Goal: Transaction & Acquisition: Purchase product/service

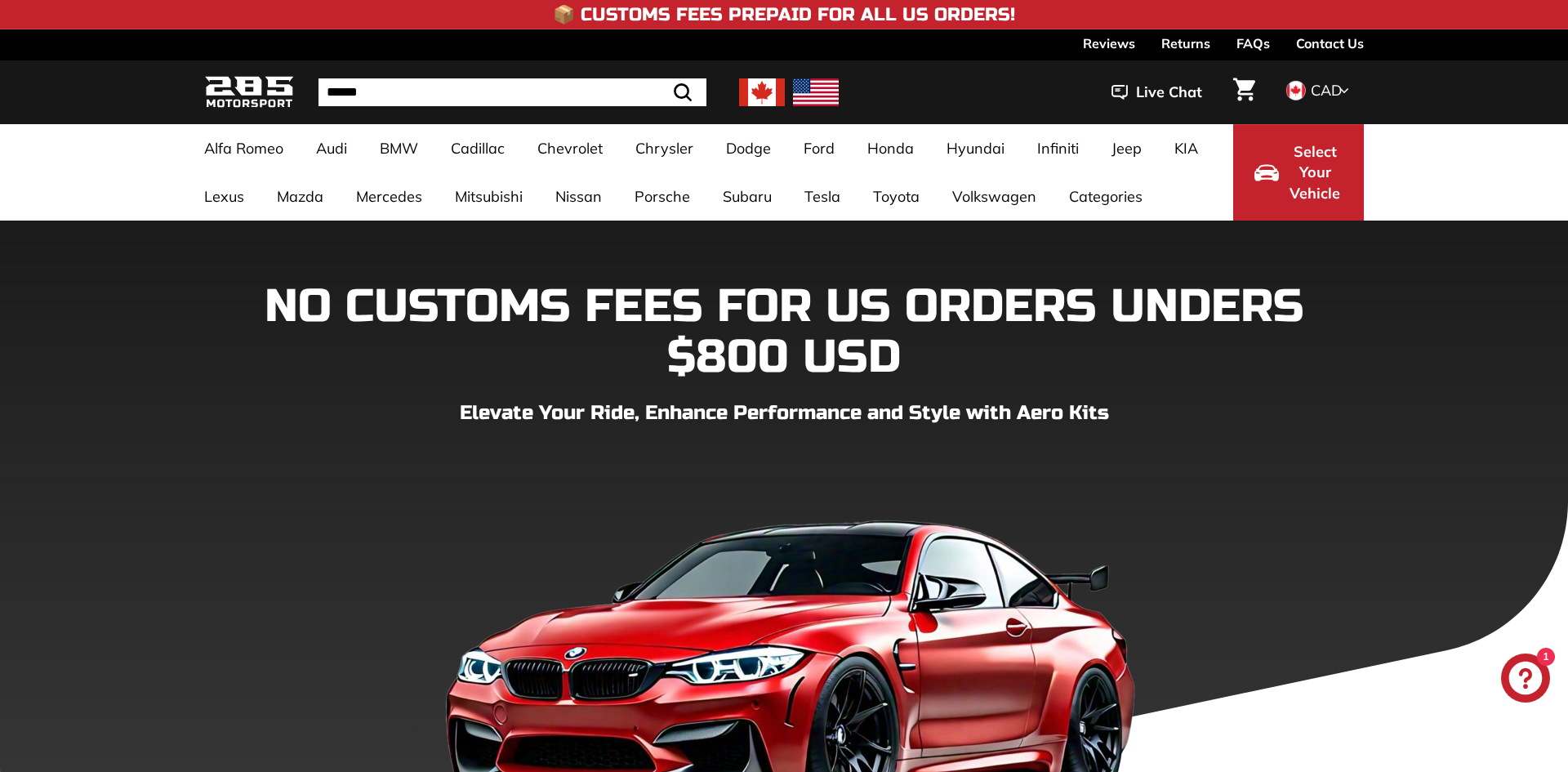
click at [1079, 151] on circle "Close dialog" at bounding box center [1088, 154] width 25 height 25
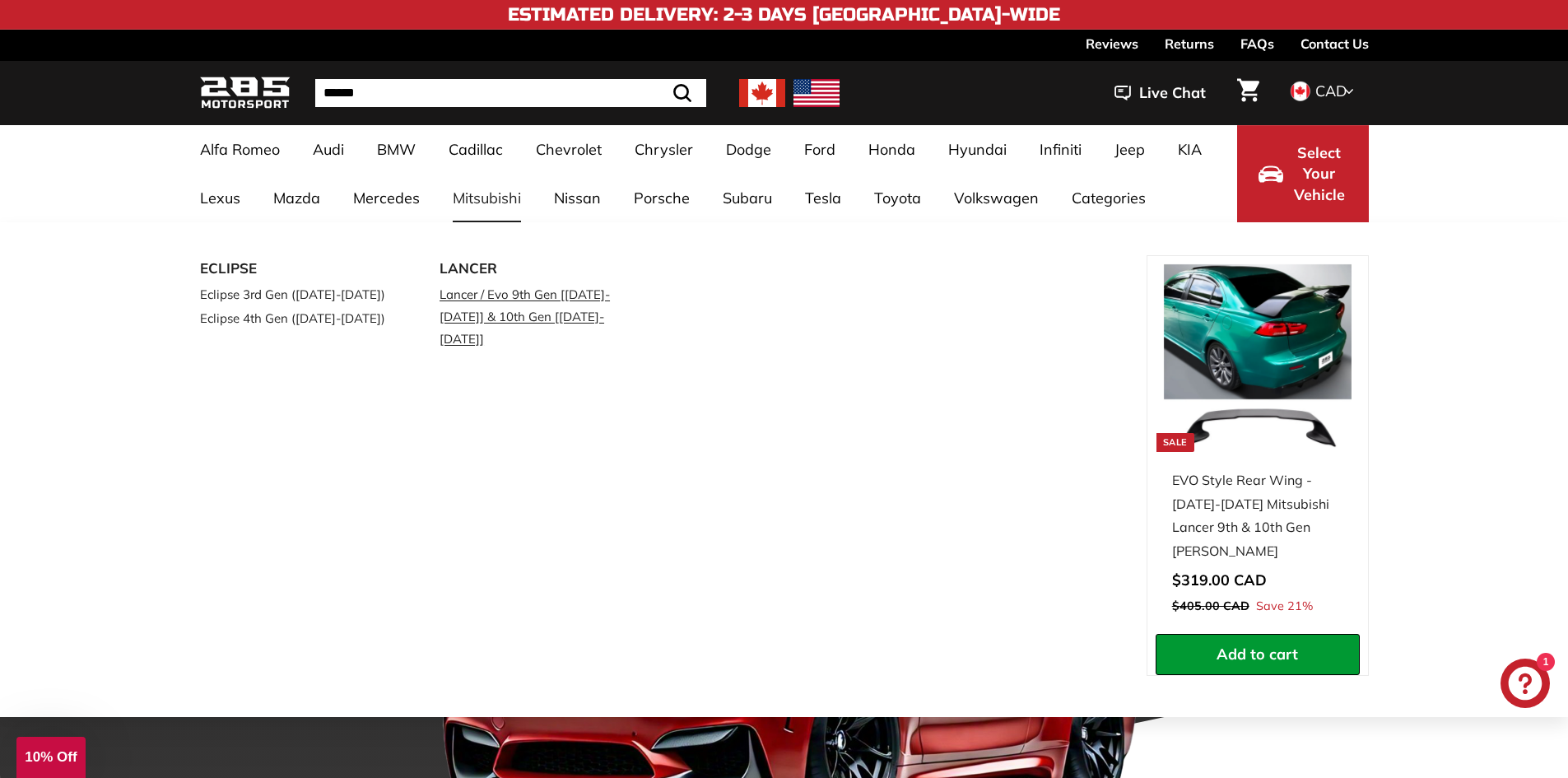
click at [509, 287] on link "Lancer / Evo 9th Gen [[DATE]-[DATE]] & 10th Gen [[DATE]-[DATE]]" at bounding box center [537, 316] width 194 height 68
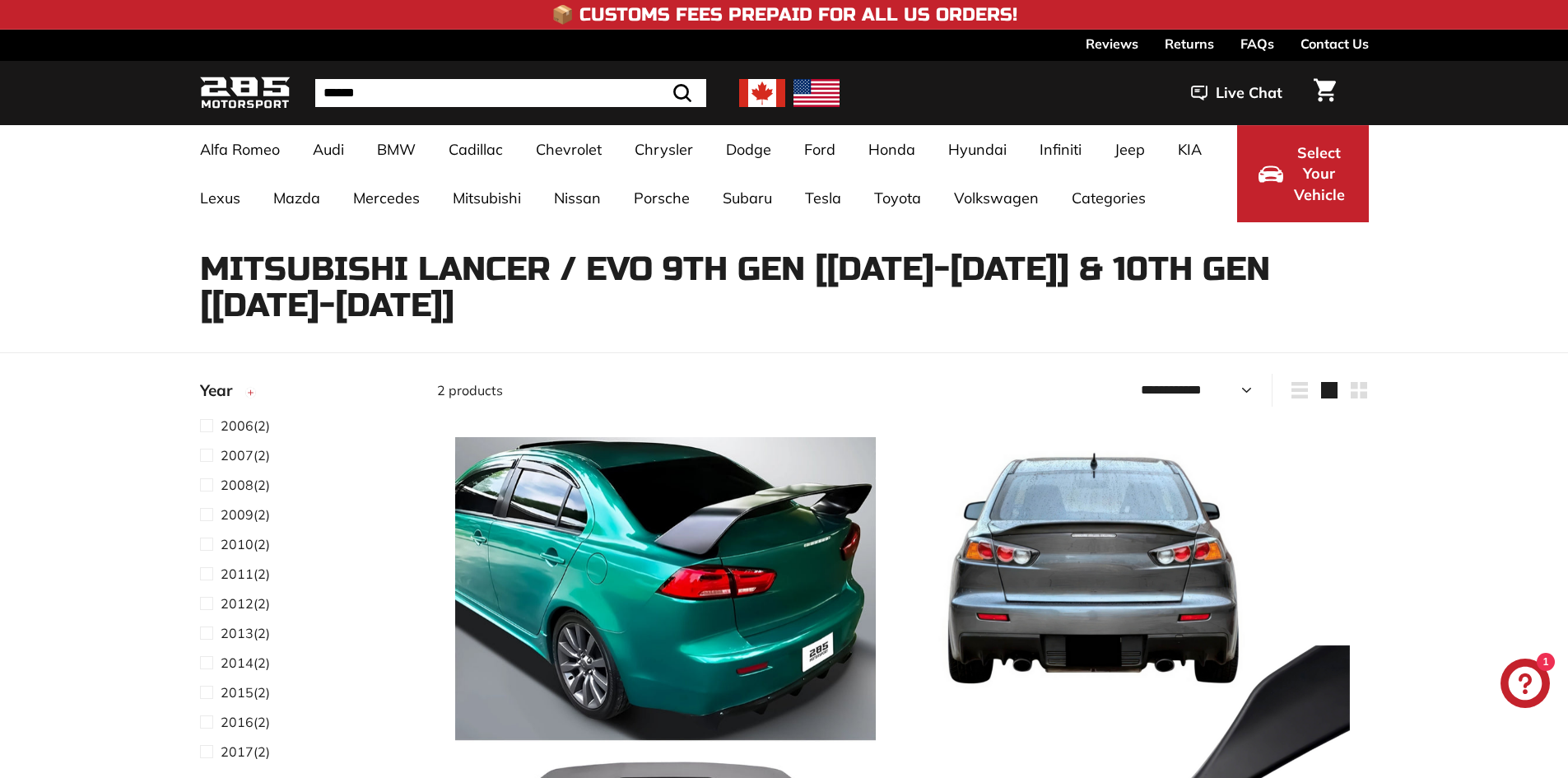
select select "**********"
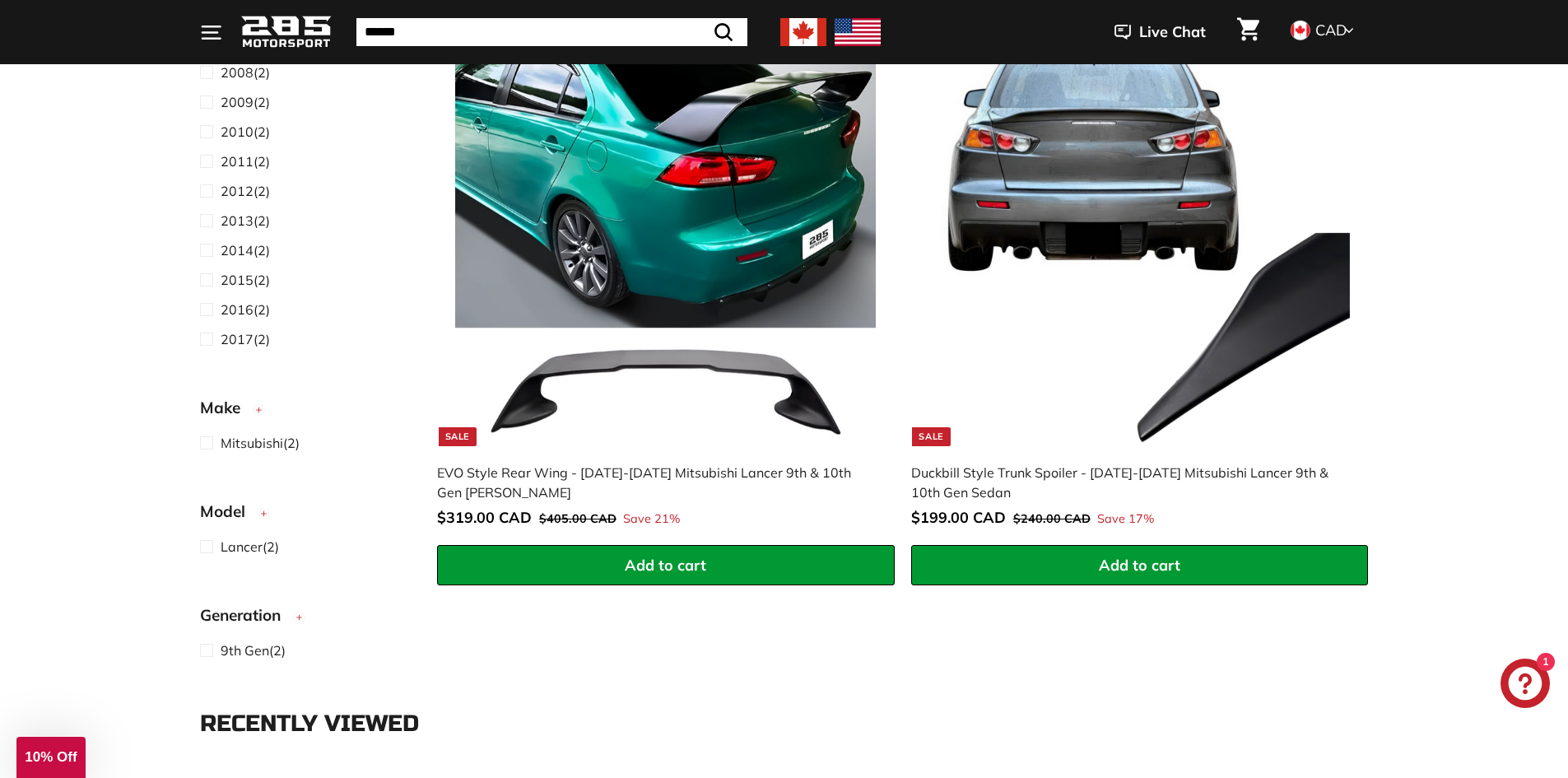
scroll to position [411, 0]
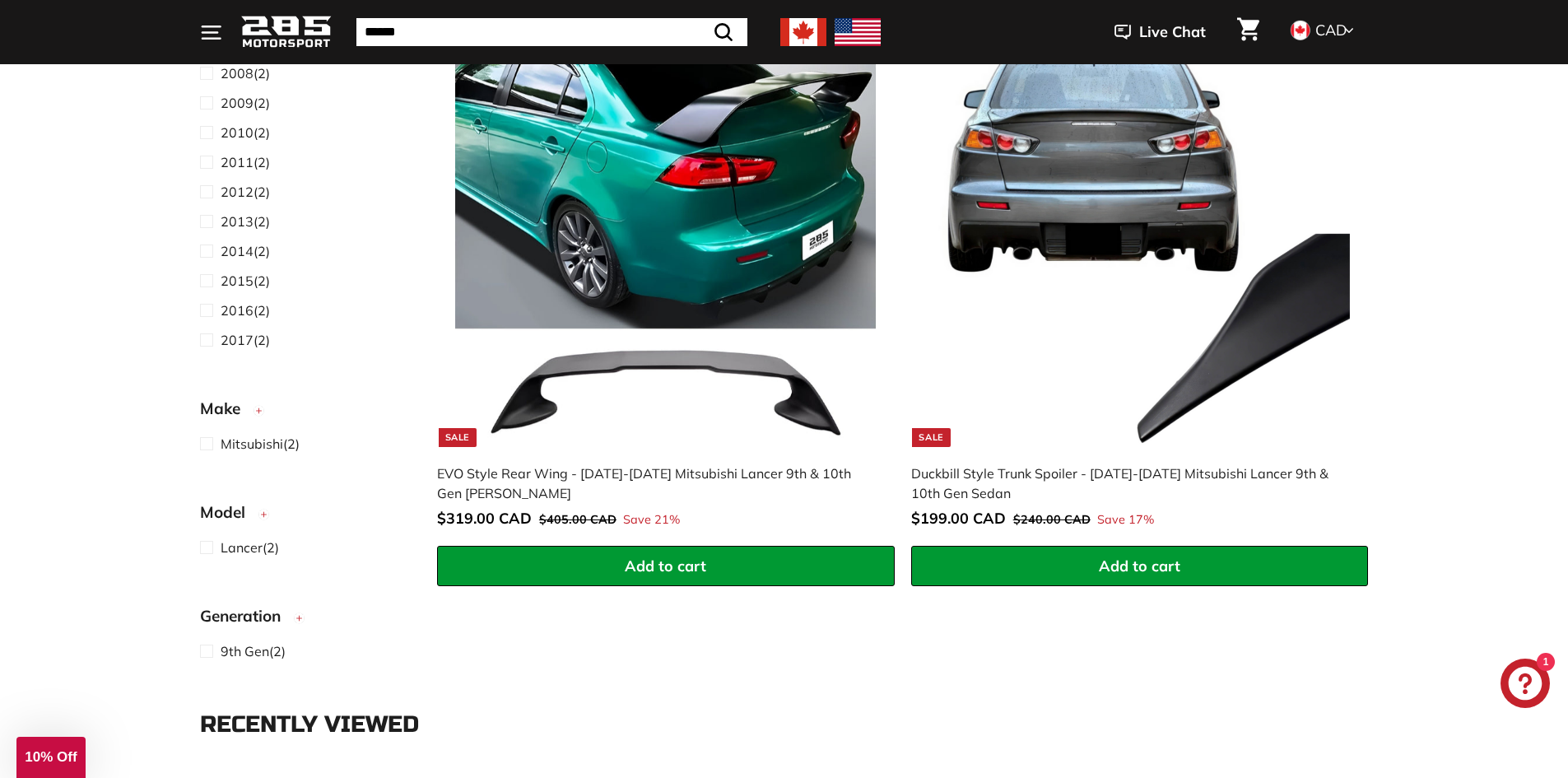
click at [543, 429] on img at bounding box center [666, 236] width 421 height 421
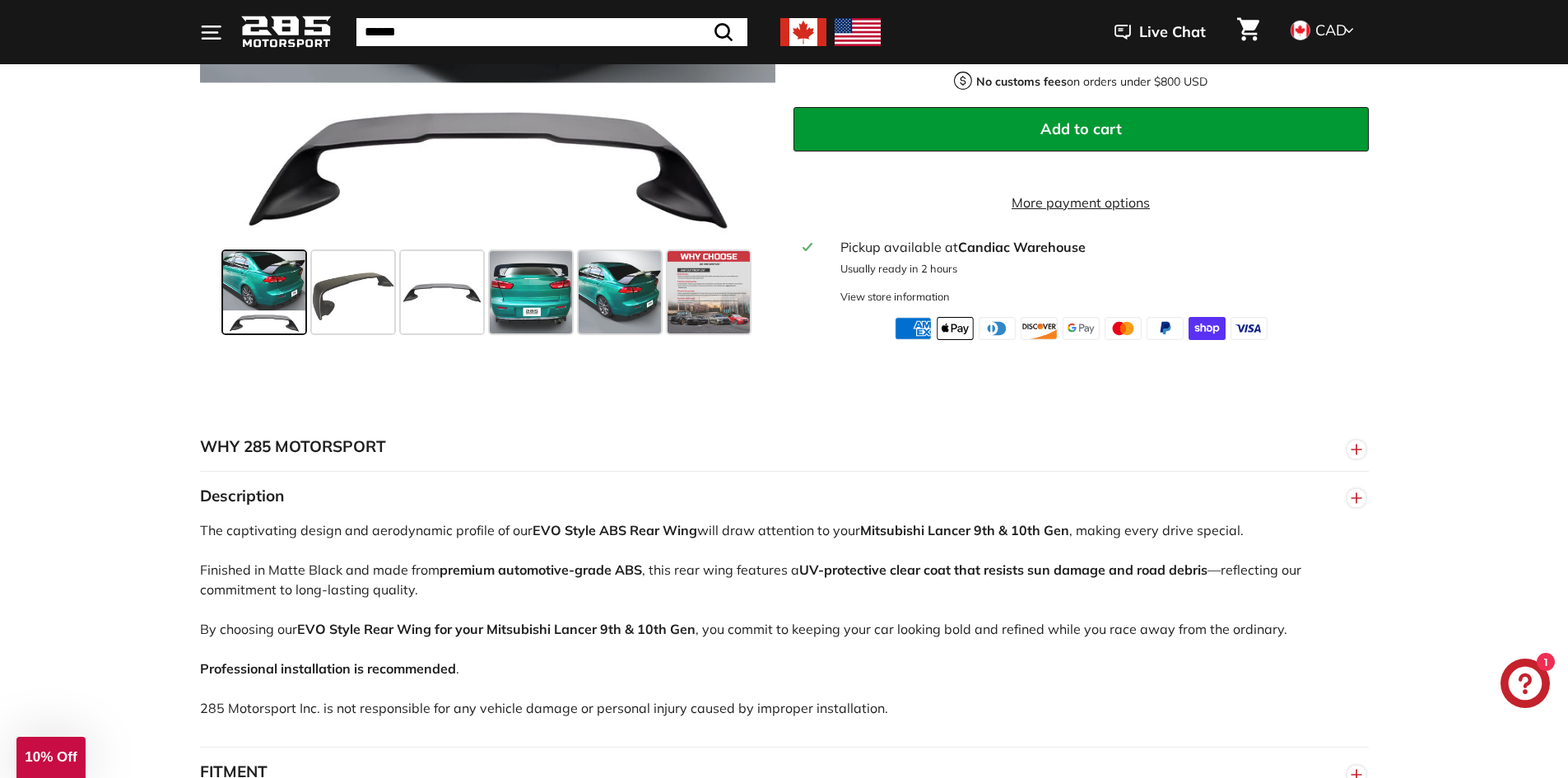
scroll to position [658, 0]
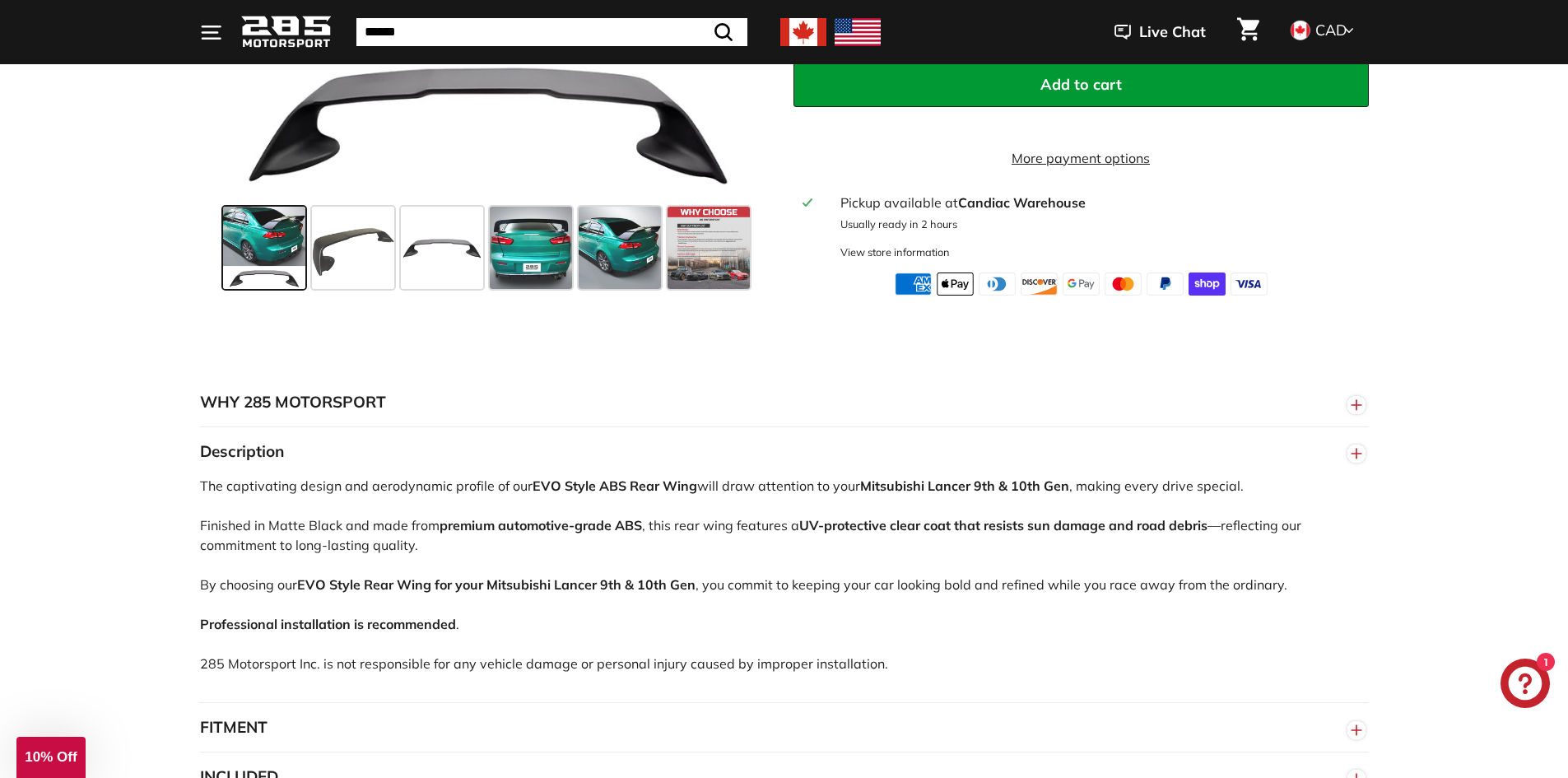
drag, startPoint x: 1290, startPoint y: 405, endPoint x: 1293, endPoint y: 432, distance: 27.2
click at [1291, 412] on button "WHY 285 MOTORSPORT" at bounding box center [784, 403] width 1169 height 50
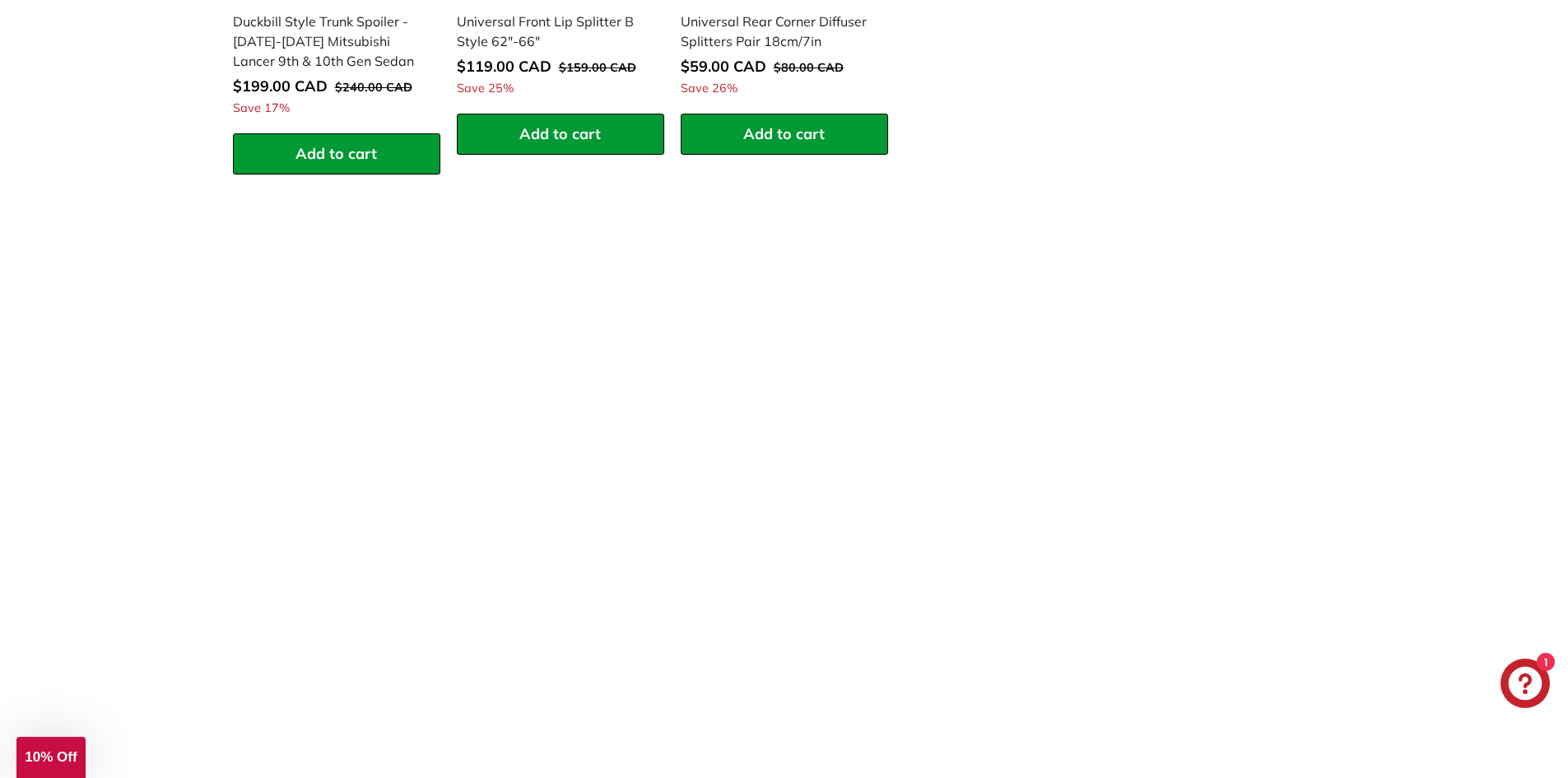
scroll to position [2305, 0]
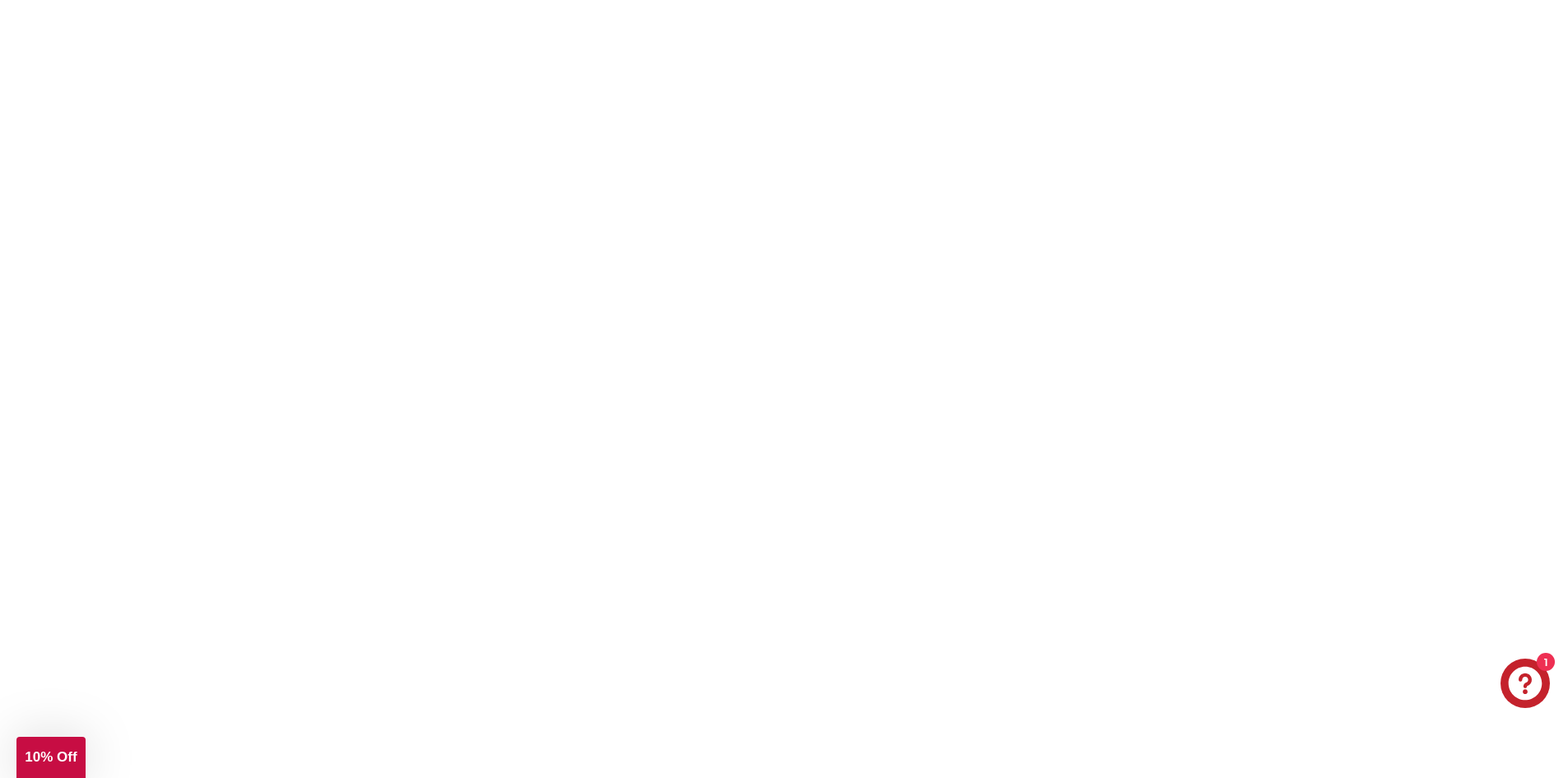
drag, startPoint x: 1379, startPoint y: 423, endPoint x: 1384, endPoint y: 509, distance: 86.1
click at [1393, 514] on div at bounding box center [784, 431] width 1235 height 713
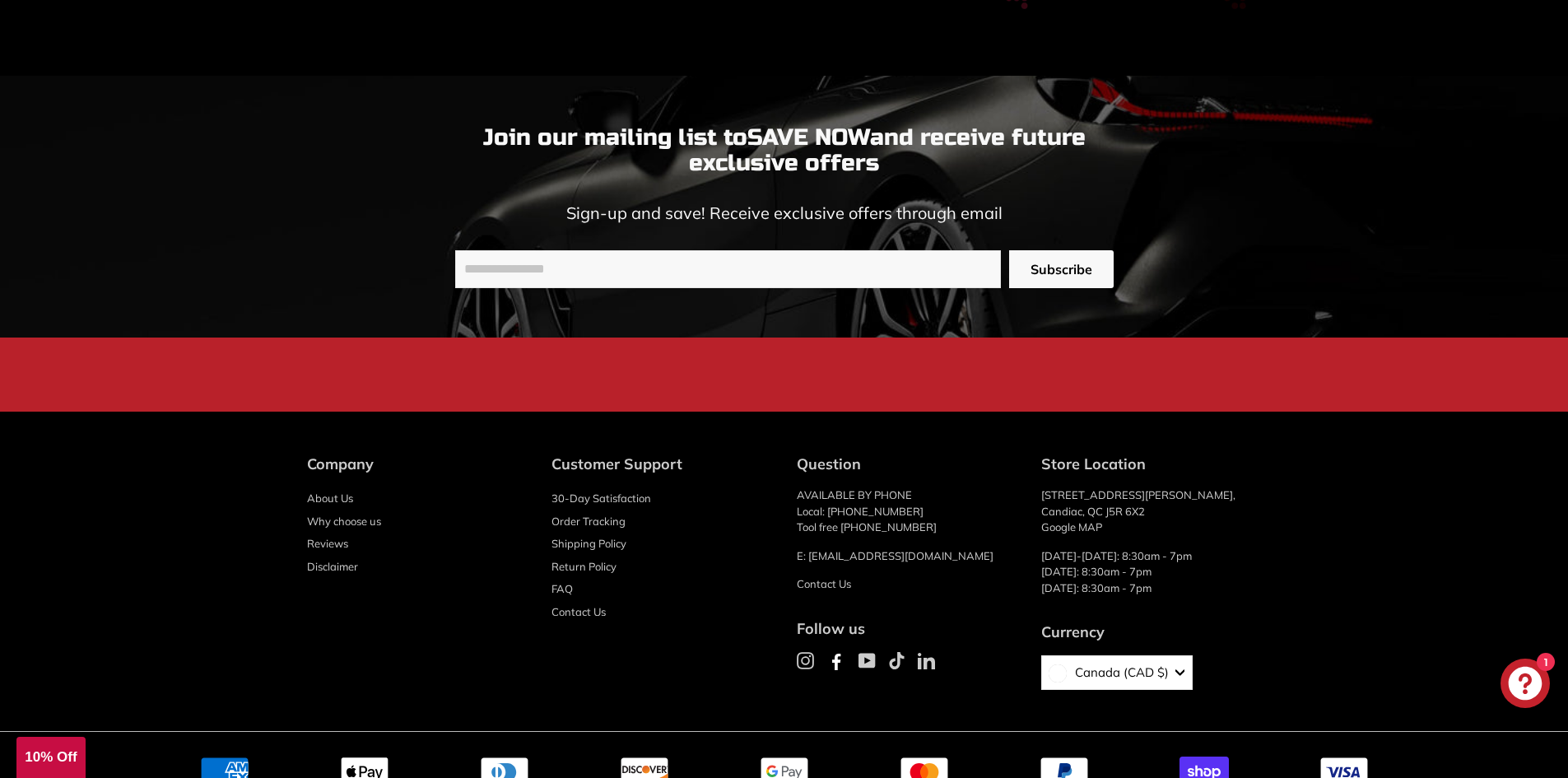
scroll to position [0, 0]
